Goal: Use online tool/utility: Use online tool/utility

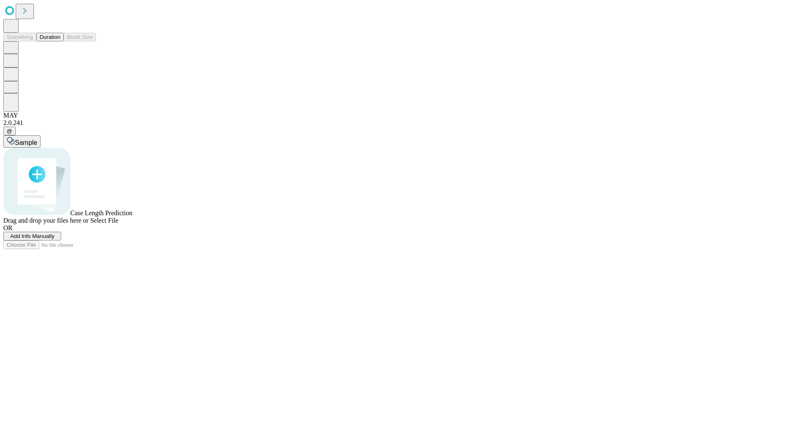
click at [60, 41] on button "Duration" at bounding box center [49, 37] width 27 height 9
click at [118, 224] on span "Select File" at bounding box center [104, 220] width 28 height 7
